Goal: Check status: Check status

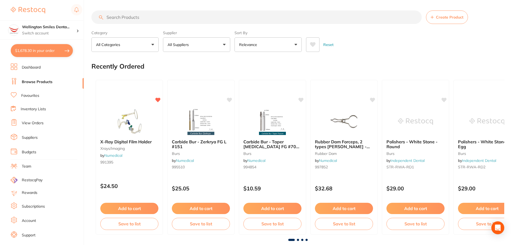
scroll to position [371, 0]
click at [44, 48] on button "$1,678.30 in your order" at bounding box center [42, 50] width 62 height 13
checkbox input "true"
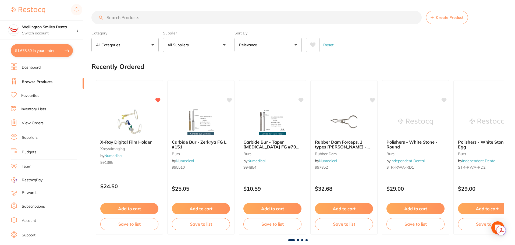
checkbox input "true"
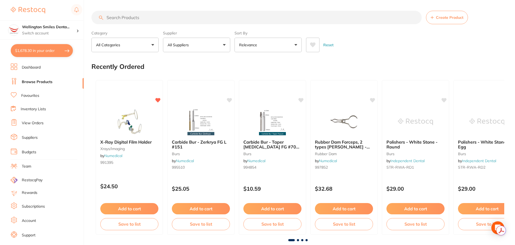
checkbox input "true"
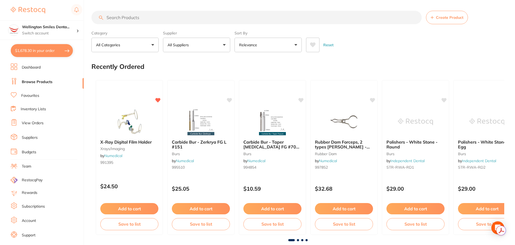
checkbox input "true"
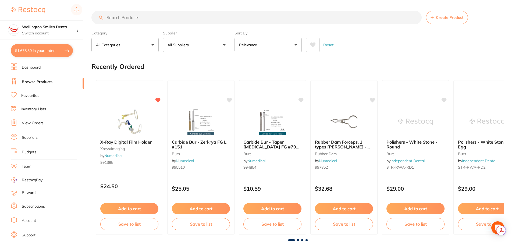
checkbox input "true"
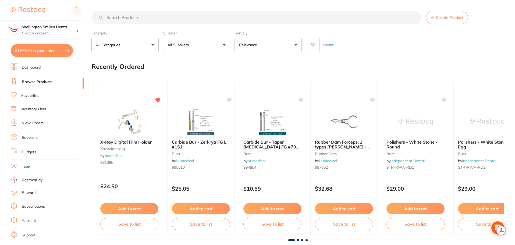
checkbox input "true"
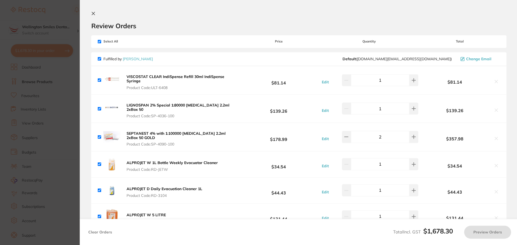
checkbox input "false"
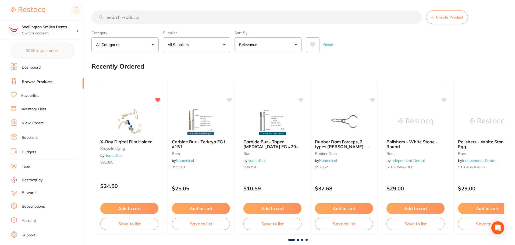
click at [27, 123] on link "View Orders" at bounding box center [33, 123] width 22 height 5
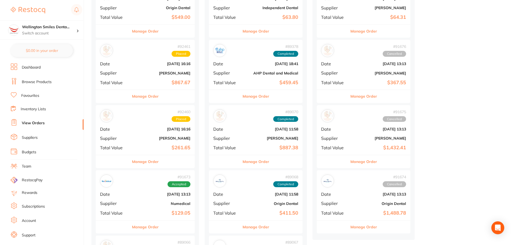
scroll to position [108, 0]
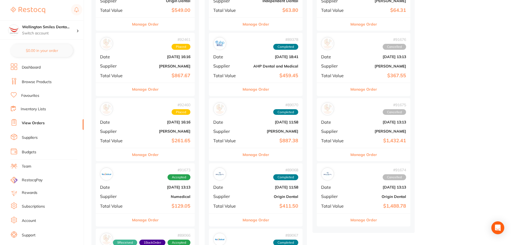
click at [149, 154] on button "Manage Order" at bounding box center [145, 154] width 27 height 13
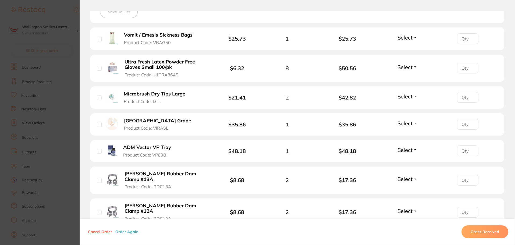
scroll to position [188, 0]
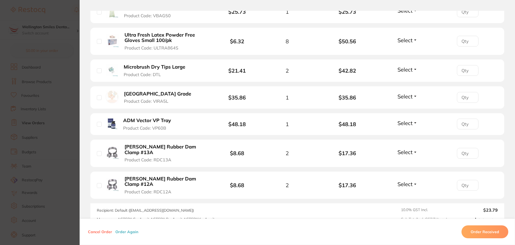
click at [66, 141] on section "Order ID: Restocq- 92460 Order Information Placed Order Order Date [DATE] 16:16…" at bounding box center [257, 122] width 515 height 245
